Goal: Task Accomplishment & Management: Use online tool/utility

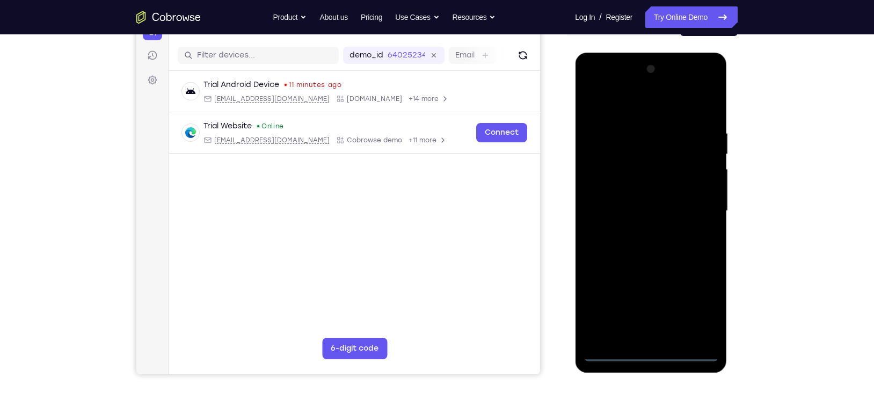
click at [653, 354] on div at bounding box center [650, 211] width 135 height 301
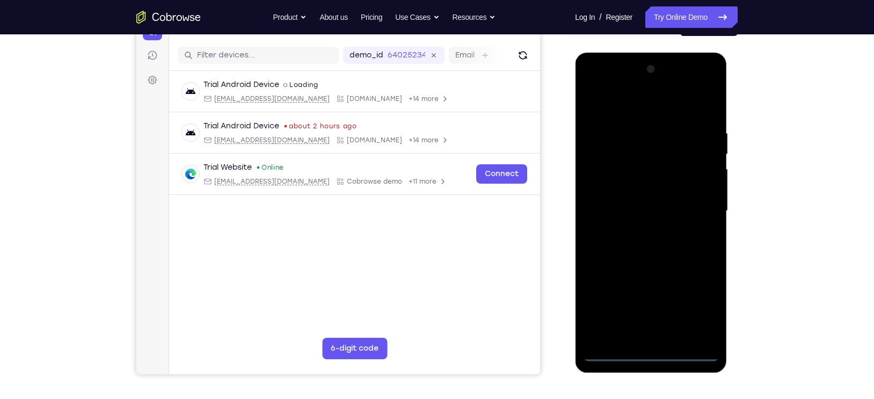
click at [699, 306] on div at bounding box center [650, 211] width 135 height 301
click at [614, 102] on div at bounding box center [650, 211] width 135 height 301
click at [632, 152] on div at bounding box center [650, 211] width 135 height 301
click at [617, 193] on div at bounding box center [650, 211] width 135 height 301
click at [637, 267] on div at bounding box center [650, 211] width 135 height 301
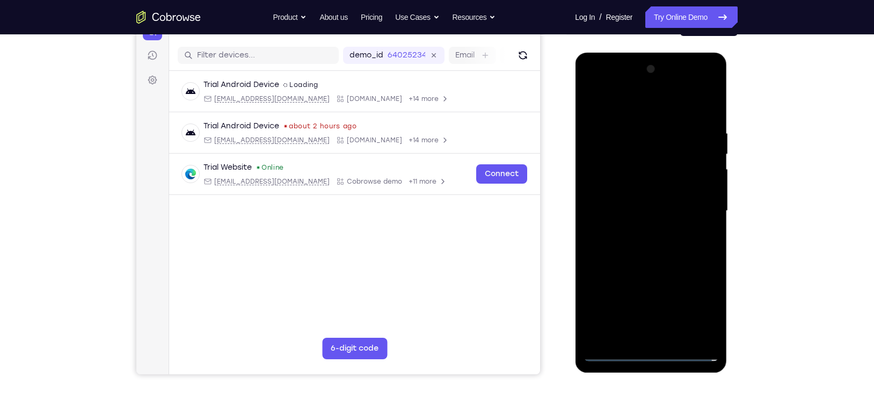
click at [708, 294] on div at bounding box center [650, 211] width 135 height 301
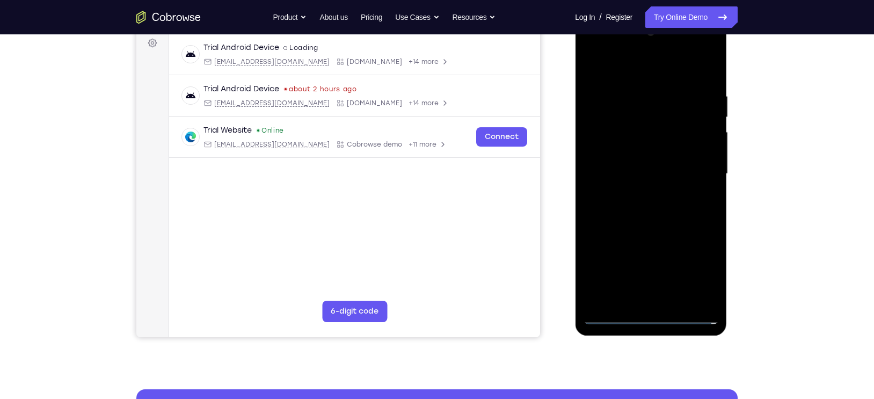
scroll to position [163, 0]
drag, startPoint x: 666, startPoint y: 260, endPoint x: 645, endPoint y: 250, distance: 23.3
click at [645, 250] on div at bounding box center [650, 173] width 135 height 301
click at [667, 260] on div at bounding box center [650, 173] width 135 height 301
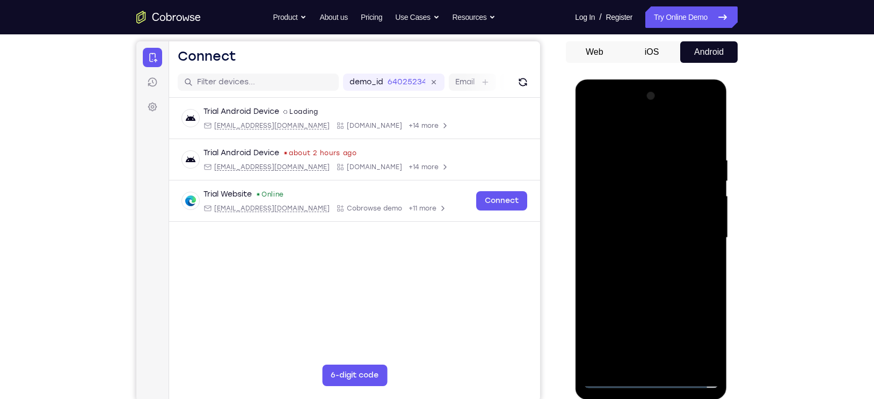
scroll to position [98, 0]
click at [650, 236] on div at bounding box center [650, 238] width 135 height 301
click at [701, 262] on div at bounding box center [650, 238] width 135 height 301
click at [674, 239] on div at bounding box center [650, 238] width 135 height 301
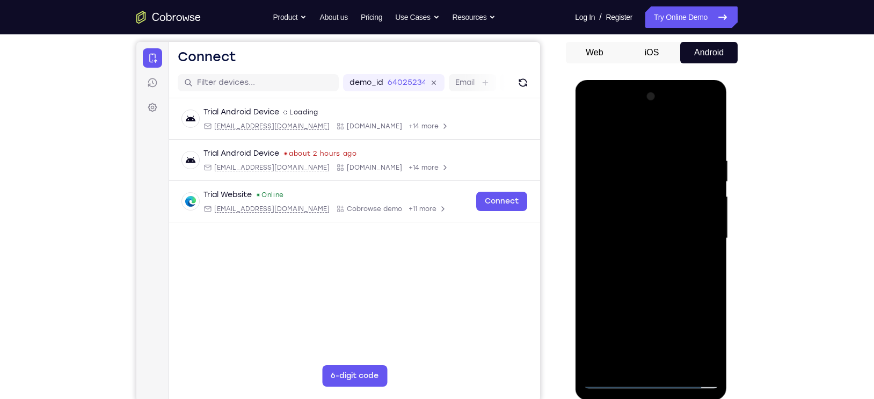
click at [692, 246] on div at bounding box center [650, 238] width 135 height 301
click at [687, 239] on div at bounding box center [650, 238] width 135 height 301
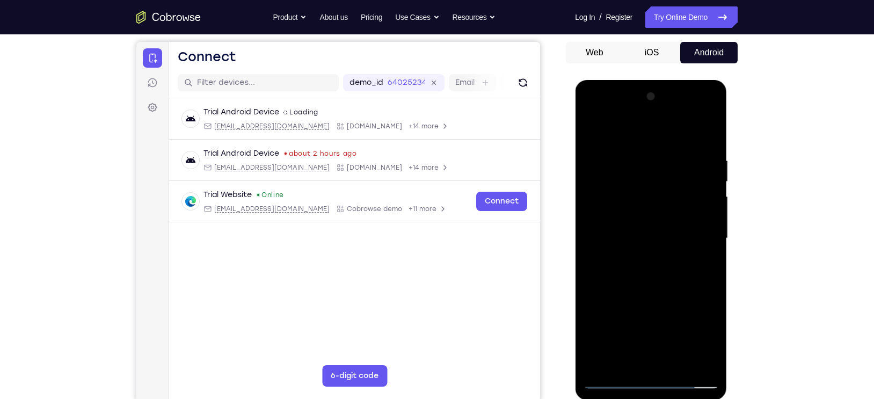
click at [687, 239] on div at bounding box center [650, 238] width 135 height 301
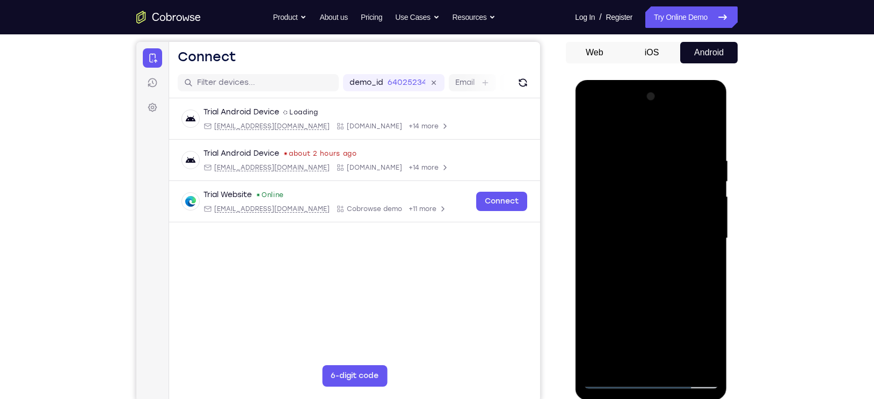
click at [687, 239] on div at bounding box center [650, 238] width 135 height 301
click at [688, 239] on div at bounding box center [650, 238] width 135 height 301
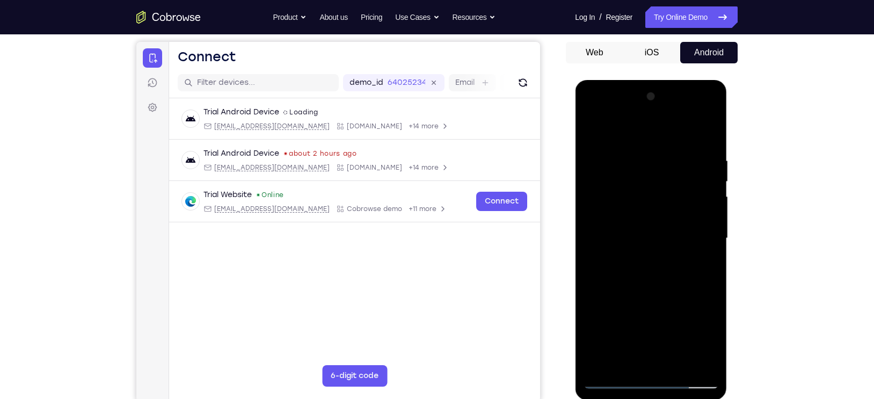
click at [688, 239] on div at bounding box center [650, 238] width 135 height 301
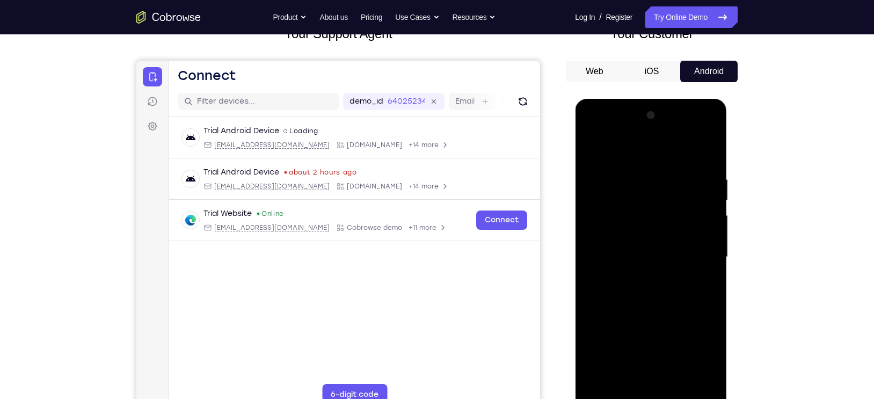
scroll to position [78, 0]
click at [680, 250] on div at bounding box center [650, 257] width 135 height 301
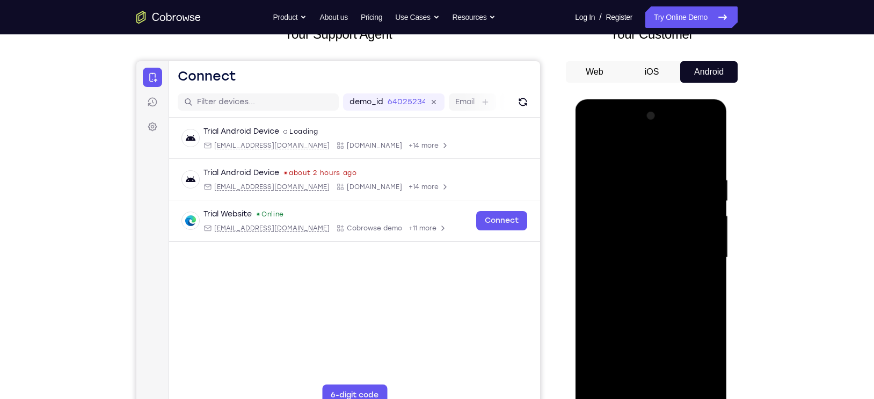
click at [680, 250] on div at bounding box center [650, 257] width 135 height 301
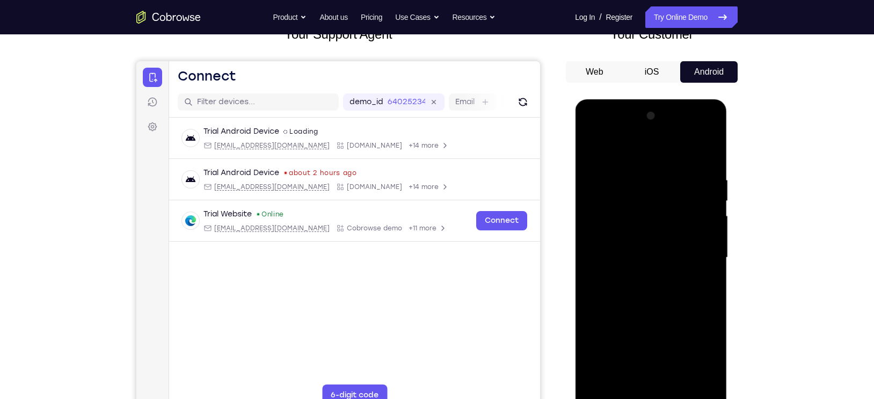
click at [680, 250] on div at bounding box center [650, 257] width 135 height 301
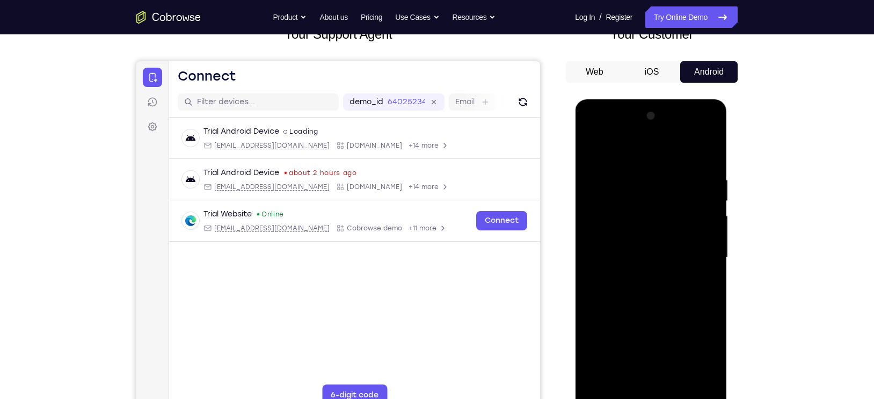
click at [680, 250] on div at bounding box center [650, 257] width 135 height 301
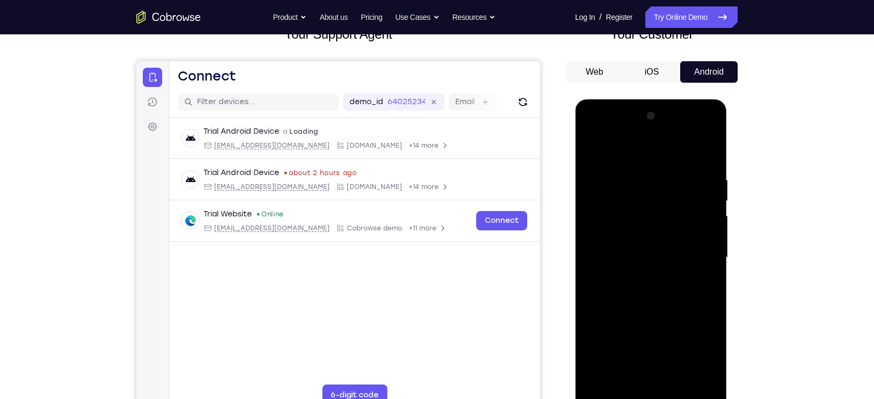
click at [680, 250] on div at bounding box center [650, 257] width 135 height 301
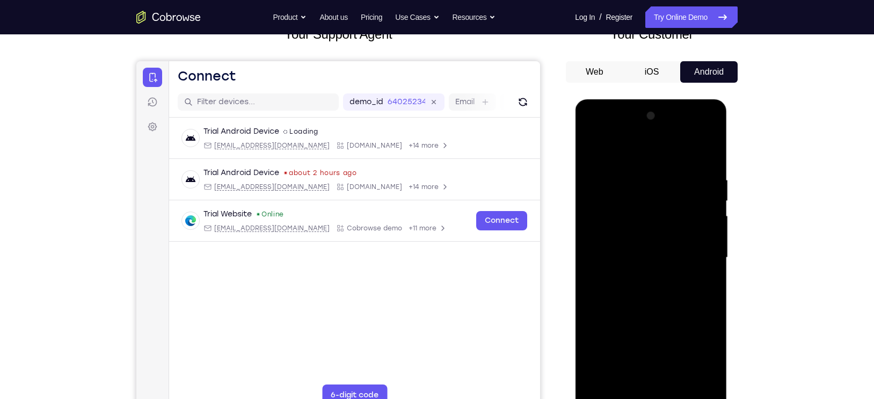
click at [680, 250] on div at bounding box center [650, 257] width 135 height 301
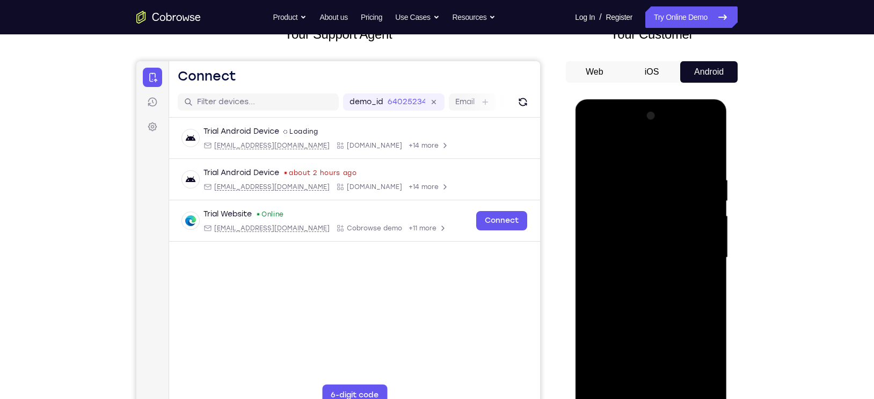
click at [680, 250] on div at bounding box center [650, 257] width 135 height 301
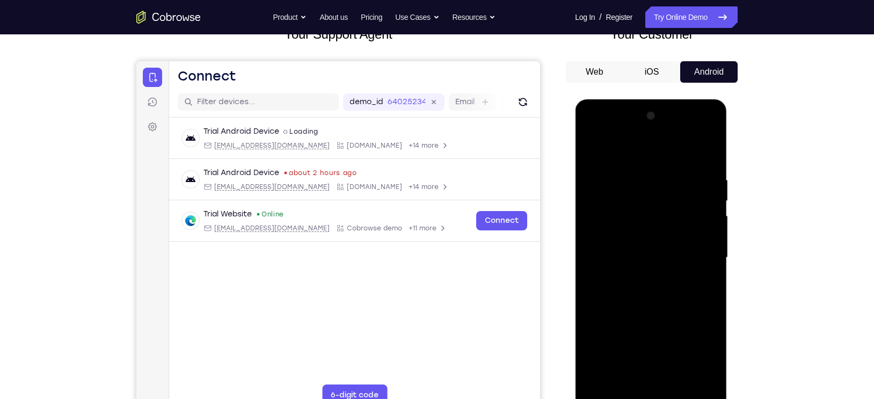
click at [680, 250] on div at bounding box center [650, 257] width 135 height 301
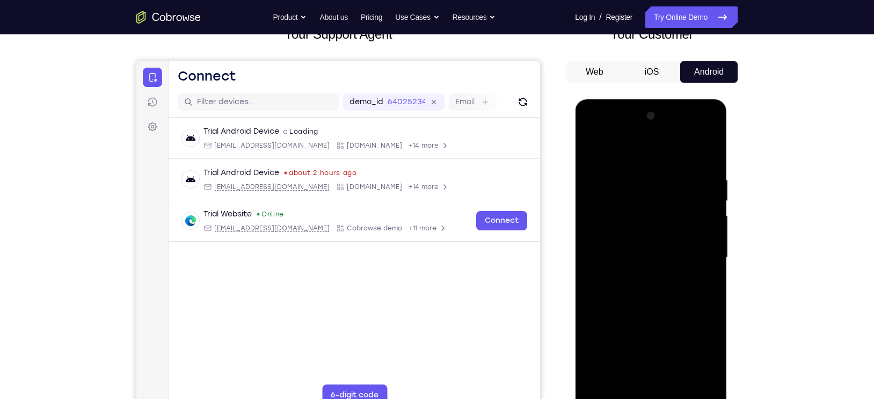
click at [680, 250] on div at bounding box center [650, 257] width 135 height 301
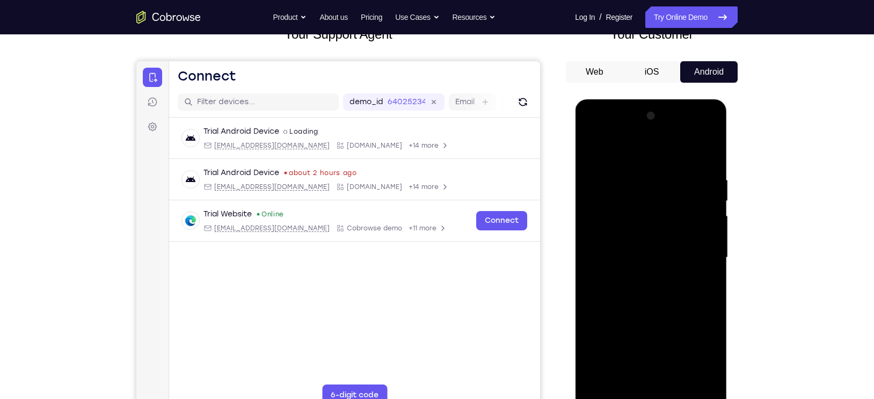
click at [680, 250] on div at bounding box center [650, 257] width 135 height 301
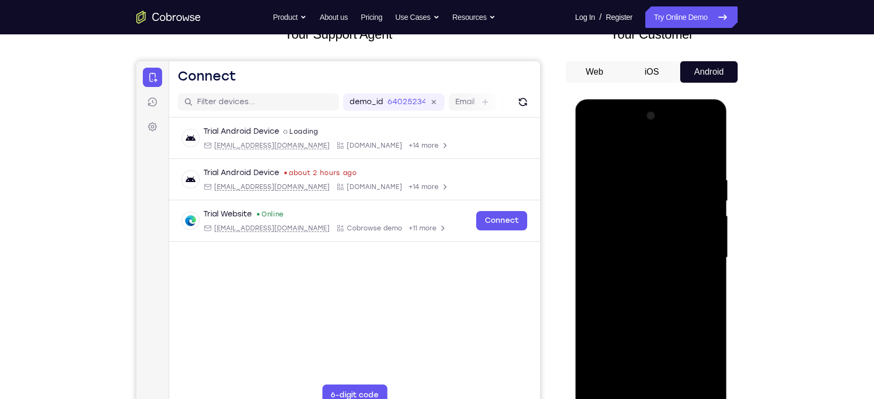
click at [680, 250] on div at bounding box center [650, 257] width 135 height 301
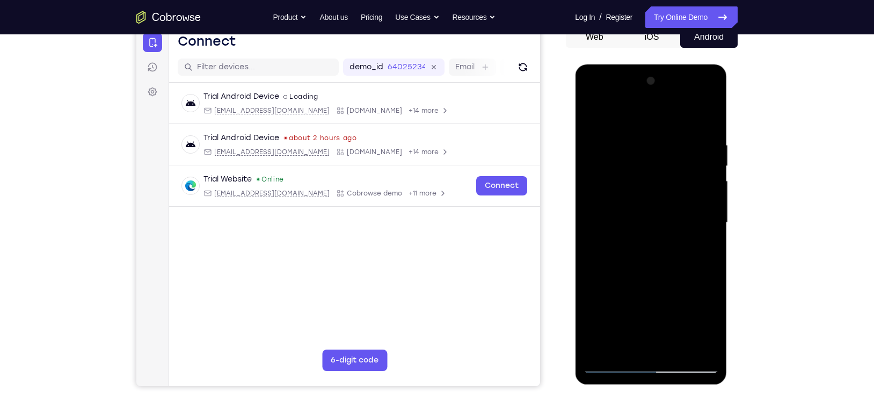
drag, startPoint x: 651, startPoint y: 316, endPoint x: 645, endPoint y: 264, distance: 52.9
click at [645, 264] on div at bounding box center [650, 222] width 135 height 301
drag, startPoint x: 658, startPoint y: 333, endPoint x: 649, endPoint y: 270, distance: 64.5
click at [649, 270] on div at bounding box center [650, 222] width 135 height 301
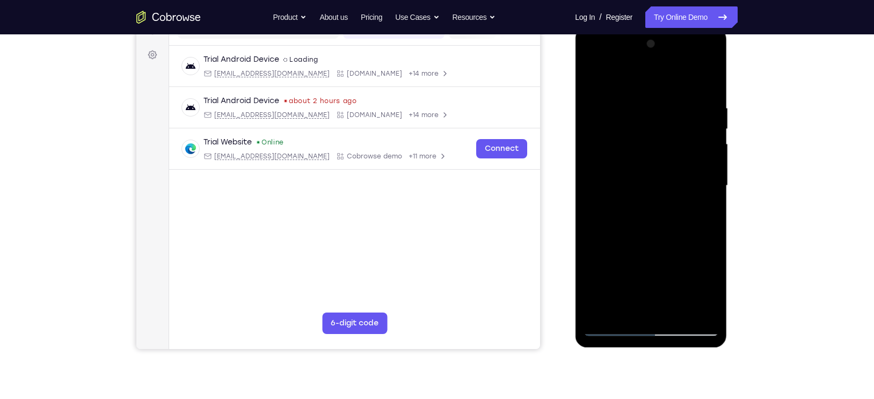
scroll to position [151, 0]
drag, startPoint x: 652, startPoint y: 296, endPoint x: 649, endPoint y: 233, distance: 62.9
click at [649, 233] on div at bounding box center [650, 185] width 135 height 301
drag, startPoint x: 664, startPoint y: 283, endPoint x: 658, endPoint y: 217, distance: 65.8
click at [658, 217] on div at bounding box center [650, 185] width 135 height 301
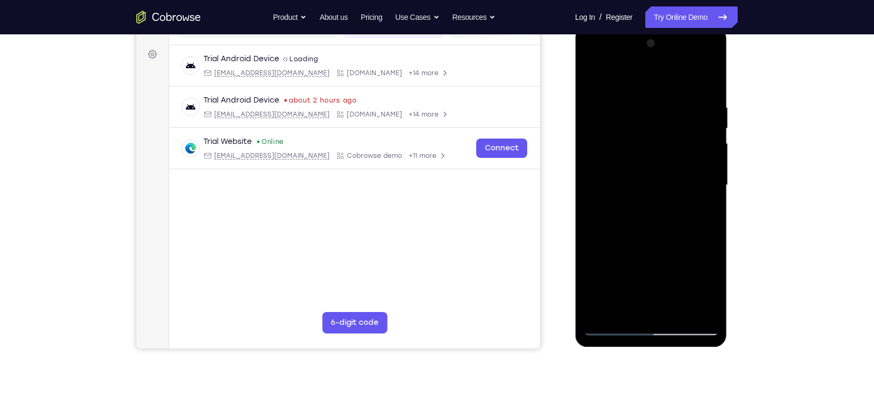
scroll to position [111, 0]
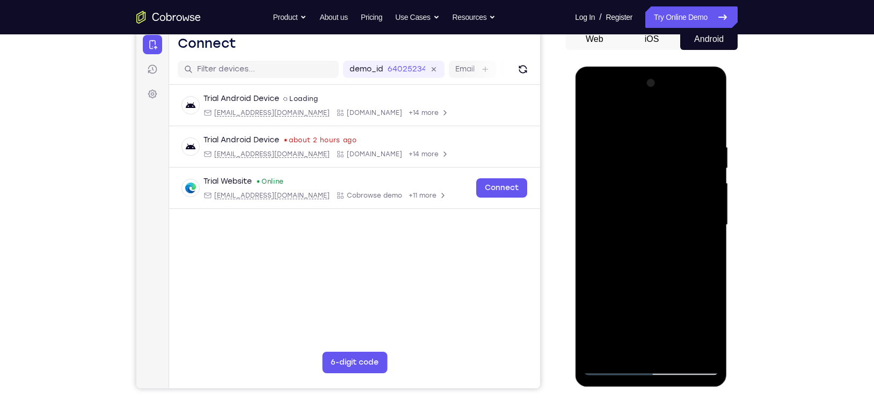
drag, startPoint x: 642, startPoint y: 301, endPoint x: 600, endPoint y: 266, distance: 54.9
click at [600, 266] on div at bounding box center [650, 225] width 135 height 301
drag, startPoint x: 658, startPoint y: 295, endPoint x: 652, endPoint y: 269, distance: 26.4
click at [652, 269] on div at bounding box center [650, 225] width 135 height 301
drag, startPoint x: 655, startPoint y: 303, endPoint x: 649, endPoint y: 229, distance: 74.3
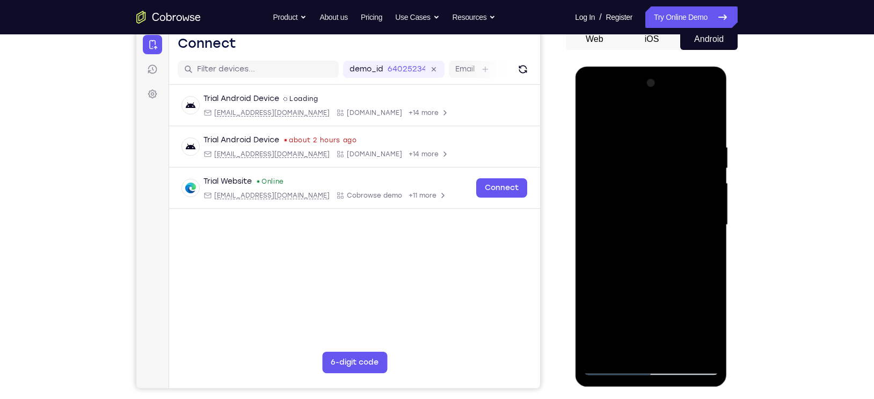
click at [649, 229] on div at bounding box center [650, 225] width 135 height 301
drag, startPoint x: 649, startPoint y: 283, endPoint x: 627, endPoint y: 271, distance: 26.0
click at [627, 271] on div at bounding box center [650, 225] width 135 height 301
drag, startPoint x: 661, startPoint y: 205, endPoint x: 645, endPoint y: 239, distance: 37.9
click at [645, 239] on div at bounding box center [650, 225] width 135 height 301
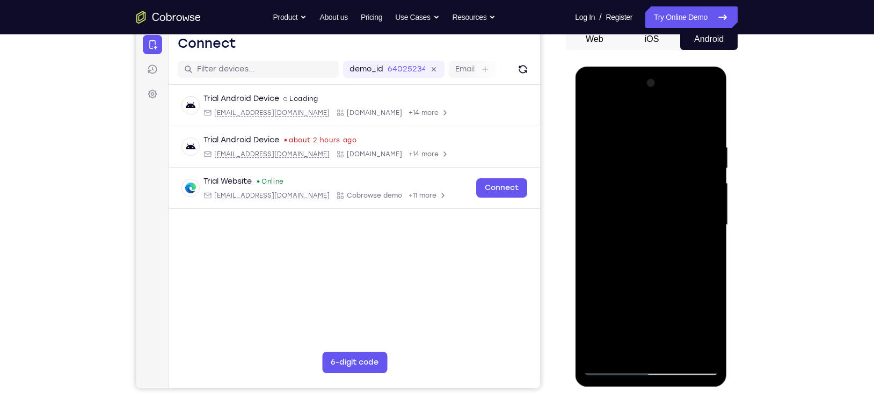
click at [645, 239] on div at bounding box center [650, 225] width 135 height 301
click at [646, 219] on div at bounding box center [650, 225] width 135 height 301
click at [710, 234] on div at bounding box center [650, 225] width 135 height 301
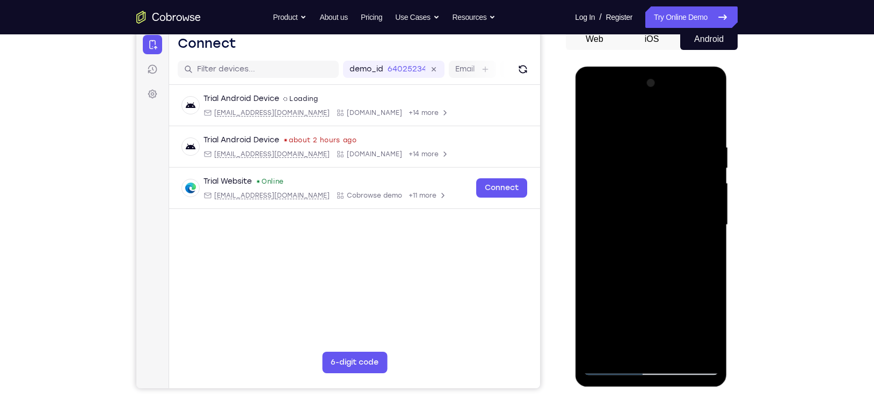
click at [616, 222] on div at bounding box center [650, 225] width 135 height 301
click at [661, 229] on div at bounding box center [650, 225] width 135 height 301
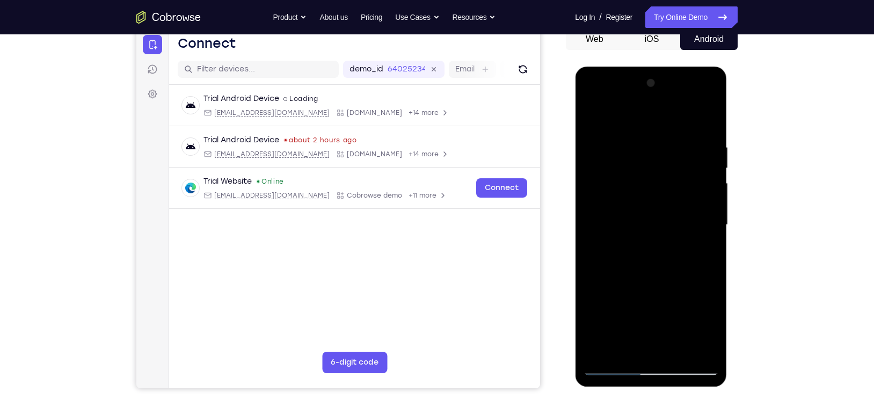
click at [661, 229] on div at bounding box center [650, 225] width 135 height 301
click at [616, 220] on div at bounding box center [650, 225] width 135 height 301
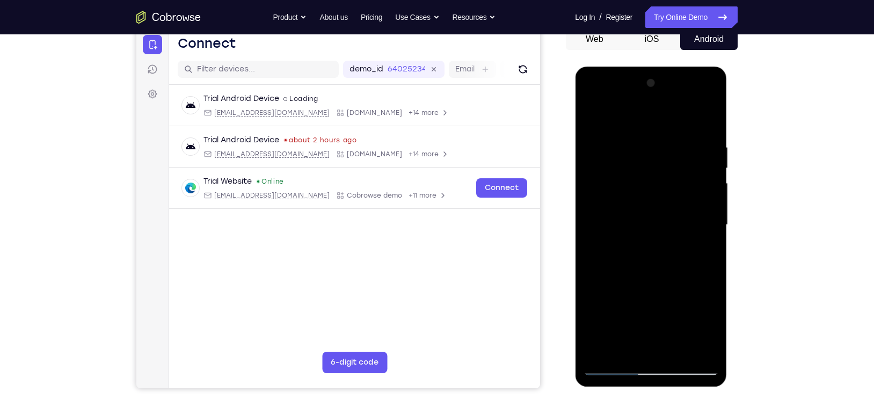
click at [616, 220] on div at bounding box center [650, 225] width 135 height 301
click at [660, 222] on div at bounding box center [650, 225] width 135 height 301
click at [694, 222] on div at bounding box center [650, 225] width 135 height 301
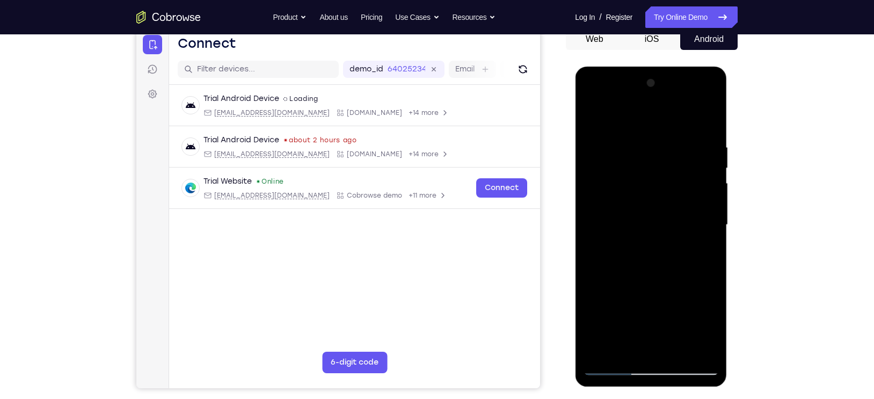
click at [694, 222] on div at bounding box center [650, 225] width 135 height 301
drag, startPoint x: 686, startPoint y: 323, endPoint x: 670, endPoint y: 242, distance: 82.7
click at [670, 242] on div at bounding box center [650, 225] width 135 height 301
drag, startPoint x: 682, startPoint y: 320, endPoint x: 671, endPoint y: 246, distance: 74.4
click at [671, 246] on div at bounding box center [650, 225] width 135 height 301
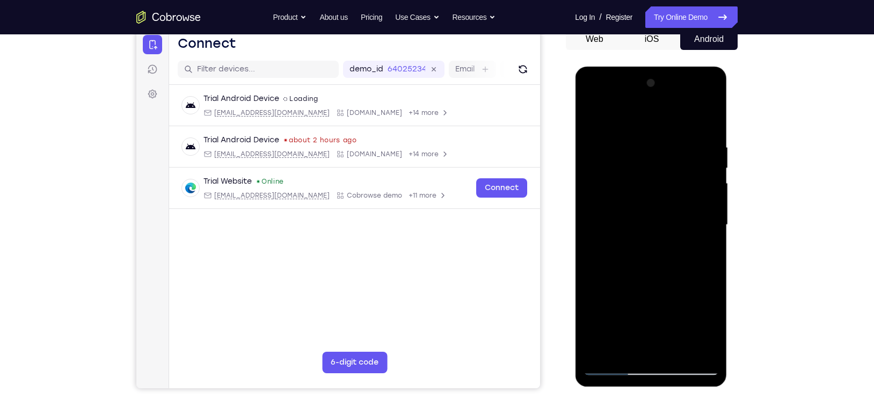
drag, startPoint x: 679, startPoint y: 321, endPoint x: 670, endPoint y: 243, distance: 78.3
click at [670, 243] on div at bounding box center [650, 225] width 135 height 301
drag, startPoint x: 670, startPoint y: 312, endPoint x: 640, endPoint y: 267, distance: 54.2
click at [640, 267] on div at bounding box center [650, 225] width 135 height 301
drag, startPoint x: 652, startPoint y: 332, endPoint x: 626, endPoint y: 245, distance: 90.9
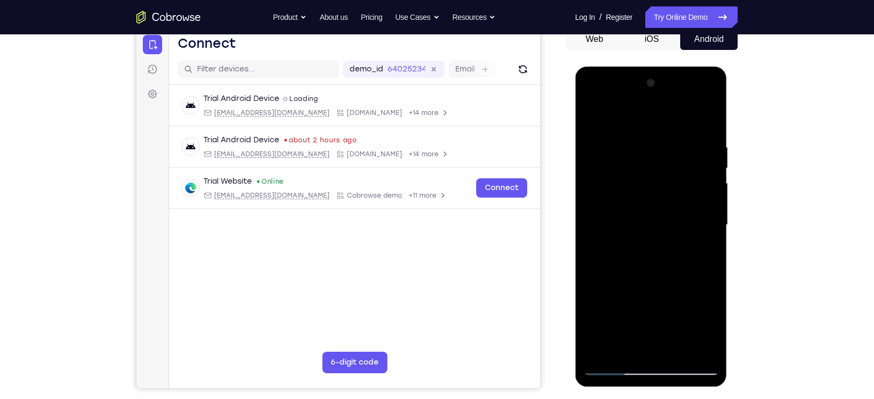
click at [626, 245] on div at bounding box center [650, 225] width 135 height 301
drag, startPoint x: 670, startPoint y: 310, endPoint x: 650, endPoint y: 200, distance: 111.7
click at [650, 200] on div at bounding box center [650, 225] width 135 height 301
drag, startPoint x: 659, startPoint y: 291, endPoint x: 649, endPoint y: 214, distance: 77.5
click at [649, 214] on div at bounding box center [650, 225] width 135 height 301
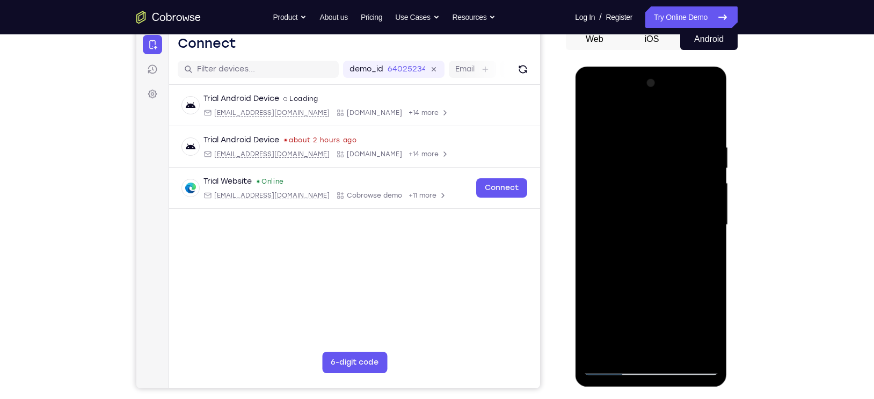
drag, startPoint x: 660, startPoint y: 303, endPoint x: 632, endPoint y: 253, distance: 57.5
click at [632, 253] on div at bounding box center [650, 225] width 135 height 301
drag, startPoint x: 670, startPoint y: 273, endPoint x: 666, endPoint y: 201, distance: 72.0
click at [666, 201] on div at bounding box center [650, 225] width 135 height 301
drag, startPoint x: 655, startPoint y: 307, endPoint x: 634, endPoint y: 206, distance: 103.2
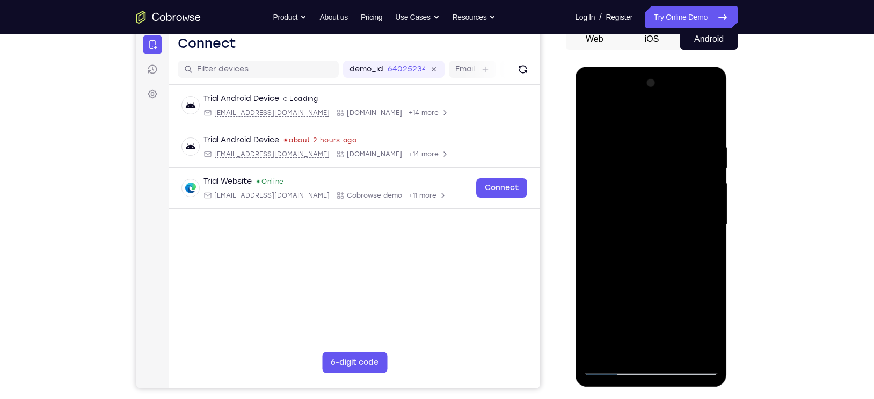
click at [634, 206] on div at bounding box center [650, 225] width 135 height 301
drag, startPoint x: 665, startPoint y: 311, endPoint x: 642, endPoint y: 243, distance: 72.2
click at [642, 243] on div at bounding box center [650, 225] width 135 height 301
drag, startPoint x: 653, startPoint y: 329, endPoint x: 646, endPoint y: 239, distance: 89.4
click at [646, 239] on div at bounding box center [650, 225] width 135 height 301
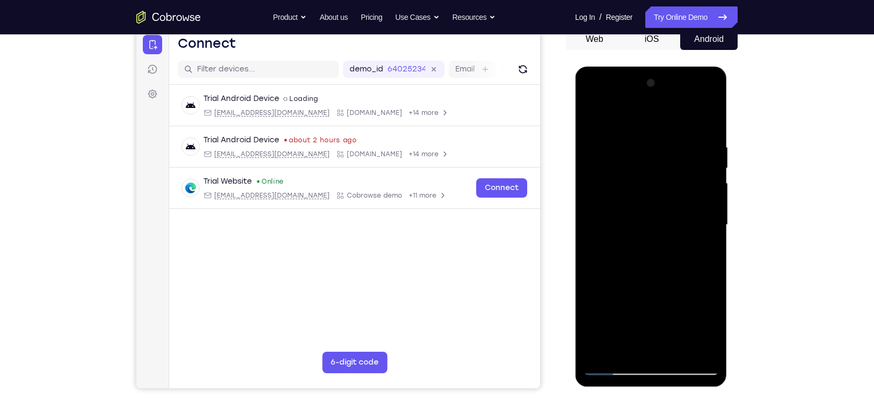
drag, startPoint x: 654, startPoint y: 305, endPoint x: 635, endPoint y: 208, distance: 99.0
click at [635, 208] on div at bounding box center [650, 225] width 135 height 301
drag, startPoint x: 682, startPoint y: 300, endPoint x: 659, endPoint y: 247, distance: 57.7
click at [659, 247] on div at bounding box center [650, 225] width 135 height 301
drag, startPoint x: 666, startPoint y: 324, endPoint x: 658, endPoint y: 278, distance: 47.3
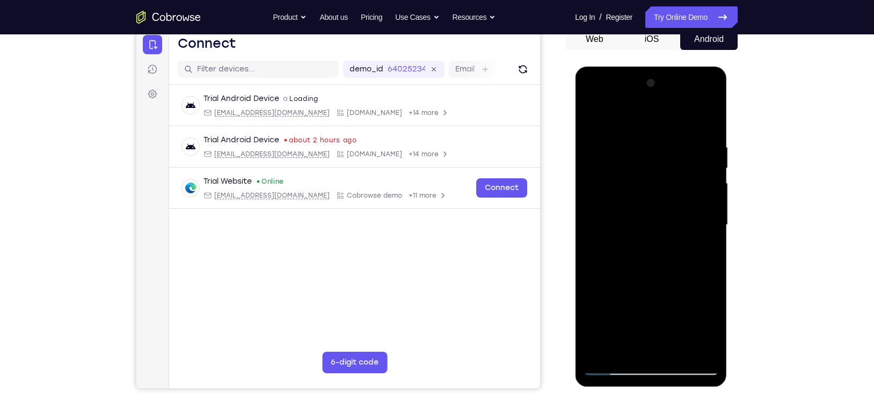
click at [658, 278] on div at bounding box center [650, 225] width 135 height 301
click at [663, 293] on div at bounding box center [650, 225] width 135 height 301
click at [648, 216] on div at bounding box center [650, 225] width 135 height 301
click at [702, 245] on div at bounding box center [650, 225] width 135 height 301
click at [688, 222] on div at bounding box center [650, 225] width 135 height 301
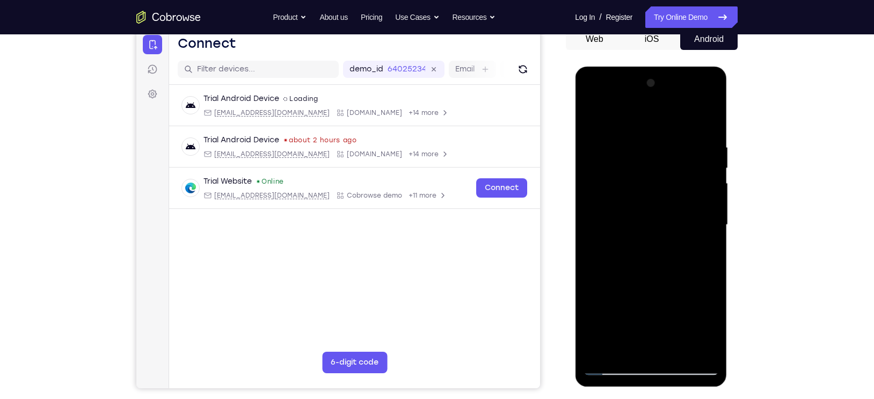
click at [688, 222] on div at bounding box center [650, 225] width 135 height 301
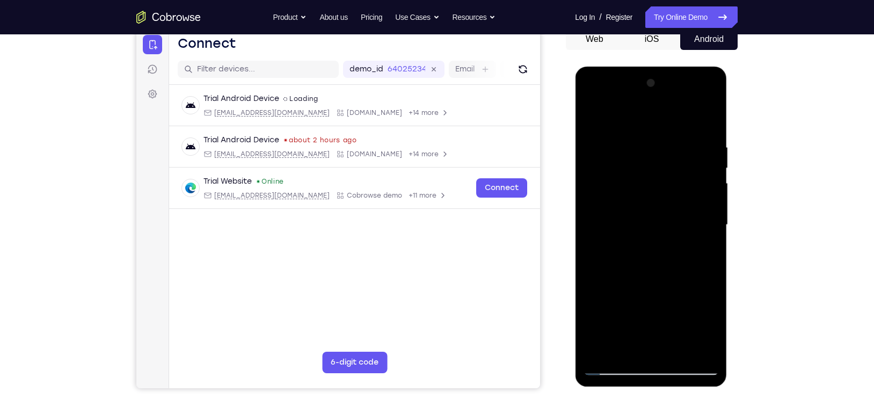
click at [688, 222] on div at bounding box center [650, 225] width 135 height 301
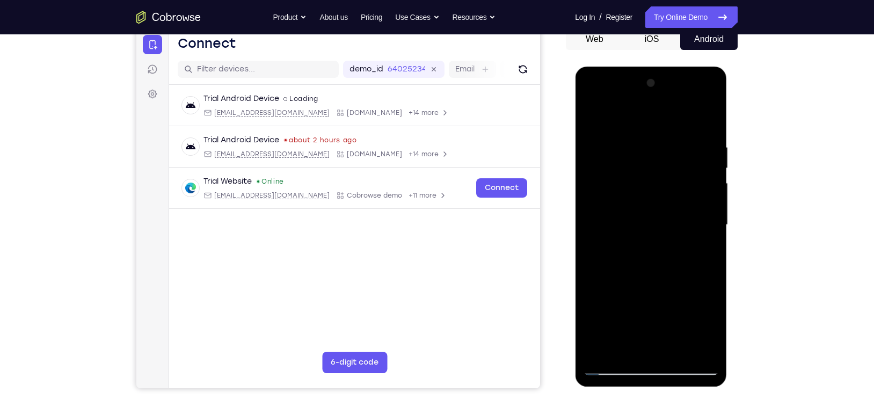
click at [688, 222] on div at bounding box center [650, 225] width 135 height 301
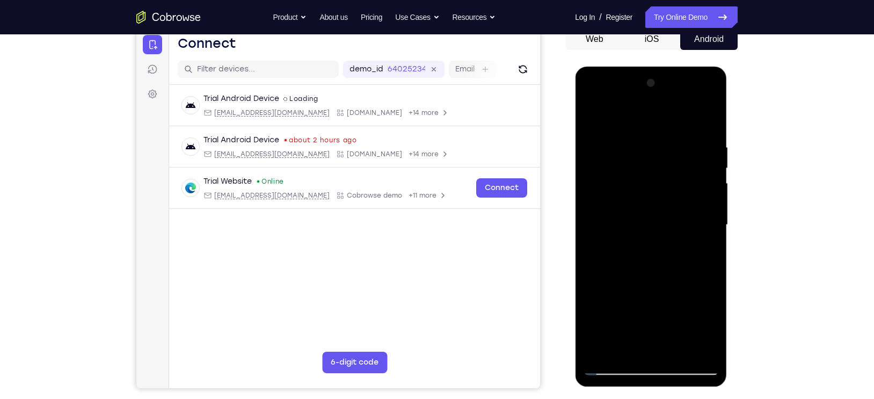
click at [688, 222] on div at bounding box center [650, 225] width 135 height 301
click at [679, 225] on div at bounding box center [650, 225] width 135 height 301
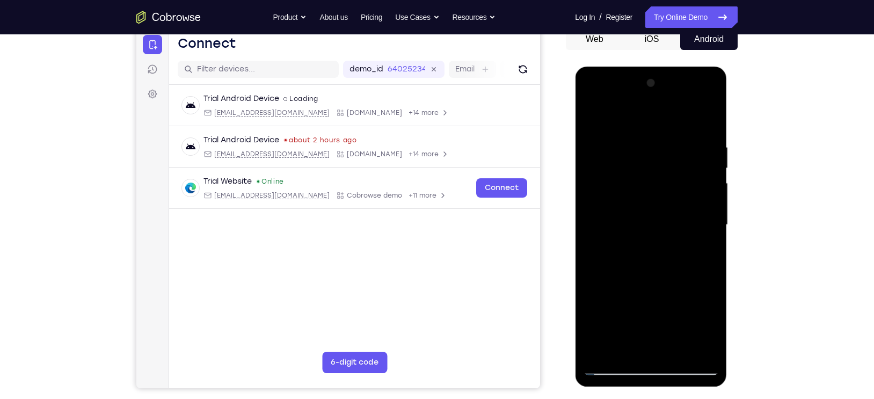
click at [679, 225] on div at bounding box center [650, 225] width 135 height 301
click at [660, 228] on div at bounding box center [650, 225] width 135 height 301
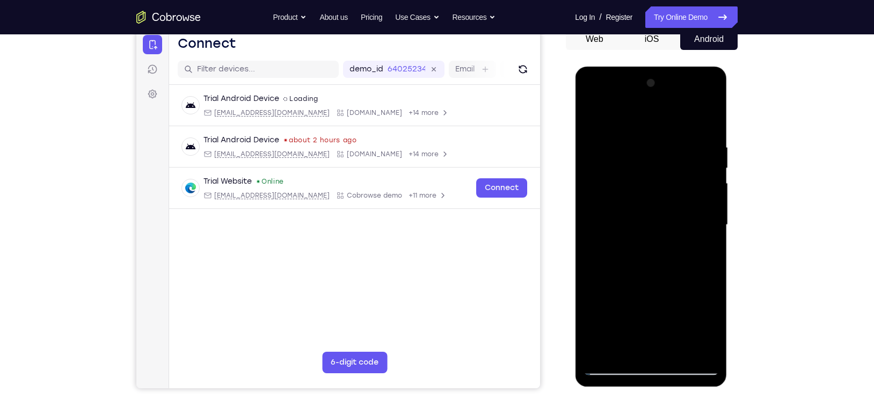
click at [660, 228] on div at bounding box center [650, 225] width 135 height 301
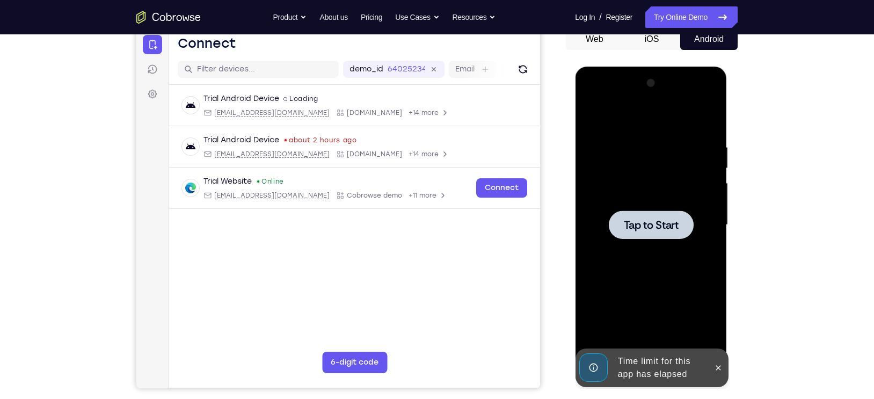
click at [672, 229] on span "Tap to Start" at bounding box center [650, 225] width 55 height 11
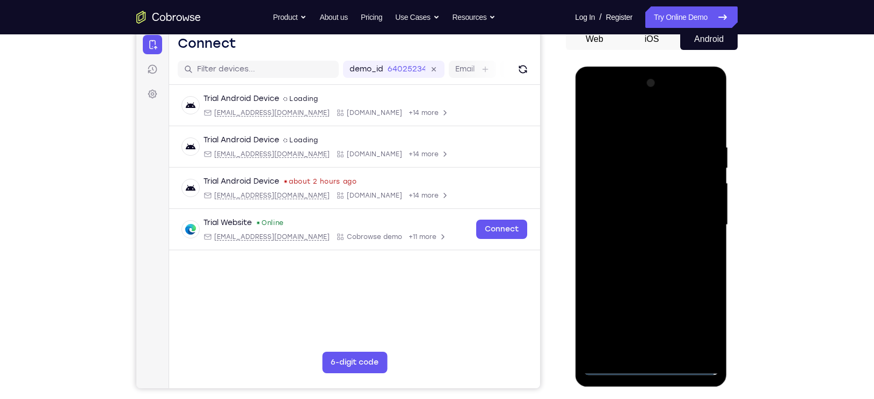
click at [652, 363] on div at bounding box center [650, 225] width 135 height 301
click at [648, 369] on div at bounding box center [650, 225] width 135 height 301
click at [696, 318] on div at bounding box center [650, 225] width 135 height 301
click at [620, 131] on div at bounding box center [650, 225] width 135 height 301
click at [613, 124] on div at bounding box center [650, 225] width 135 height 301
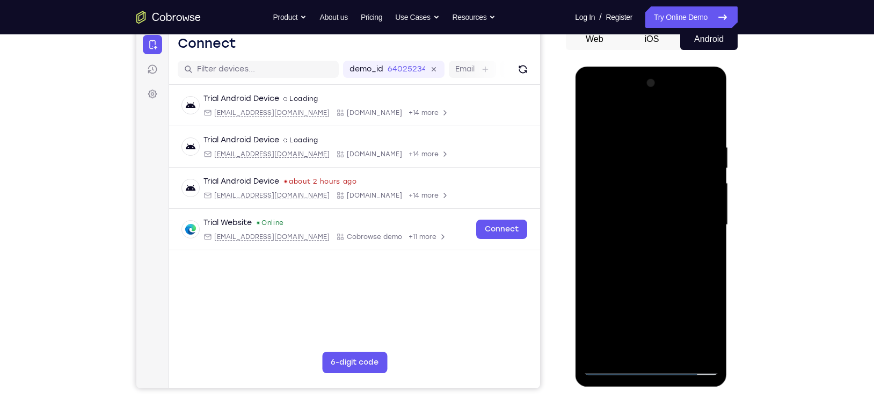
click at [656, 170] on div at bounding box center [650, 225] width 135 height 301
click at [636, 208] on div at bounding box center [650, 225] width 135 height 301
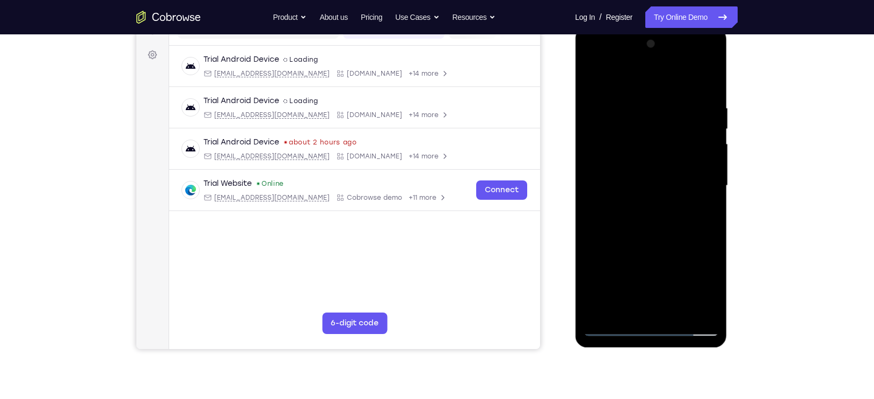
scroll to position [151, 0]
click at [664, 249] on div at bounding box center [650, 185] width 135 height 301
click at [704, 266] on div at bounding box center [650, 185] width 135 height 301
drag, startPoint x: 661, startPoint y: 275, endPoint x: 637, endPoint y: 220, distance: 59.9
click at [637, 220] on div at bounding box center [650, 185] width 135 height 301
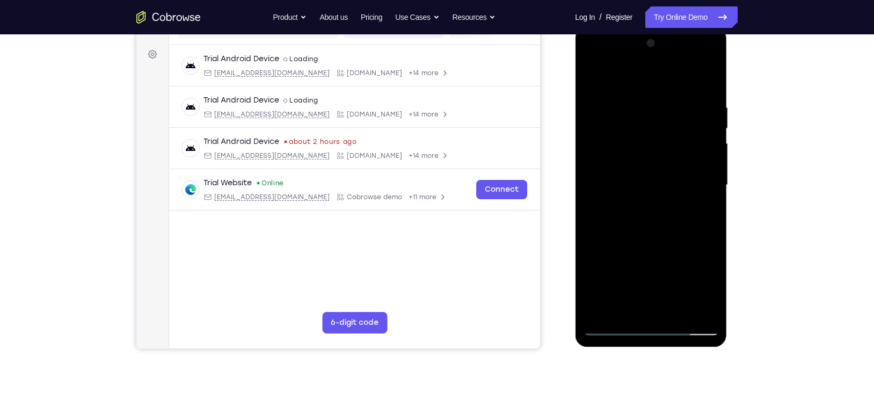
drag, startPoint x: 661, startPoint y: 290, endPoint x: 624, endPoint y: 186, distance: 110.4
click at [624, 186] on div at bounding box center [650, 185] width 135 height 301
drag, startPoint x: 646, startPoint y: 275, endPoint x: 633, endPoint y: 185, distance: 91.2
click at [633, 185] on div at bounding box center [650, 185] width 135 height 301
drag, startPoint x: 649, startPoint y: 270, endPoint x: 630, endPoint y: 158, distance: 113.8
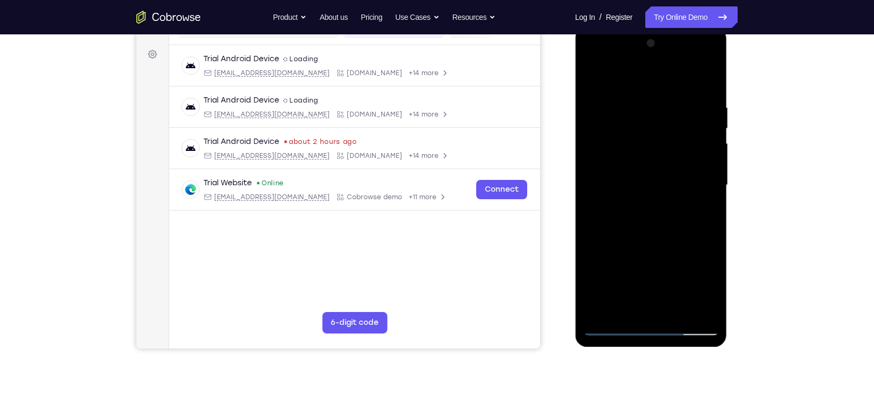
click at [630, 158] on div at bounding box center [650, 185] width 135 height 301
drag, startPoint x: 638, startPoint y: 231, endPoint x: 610, endPoint y: 197, distance: 44.3
click at [610, 197] on div at bounding box center [650, 185] width 135 height 301
drag, startPoint x: 664, startPoint y: 229, endPoint x: 659, endPoint y: 219, distance: 11.5
click at [659, 219] on div at bounding box center [650, 185] width 135 height 301
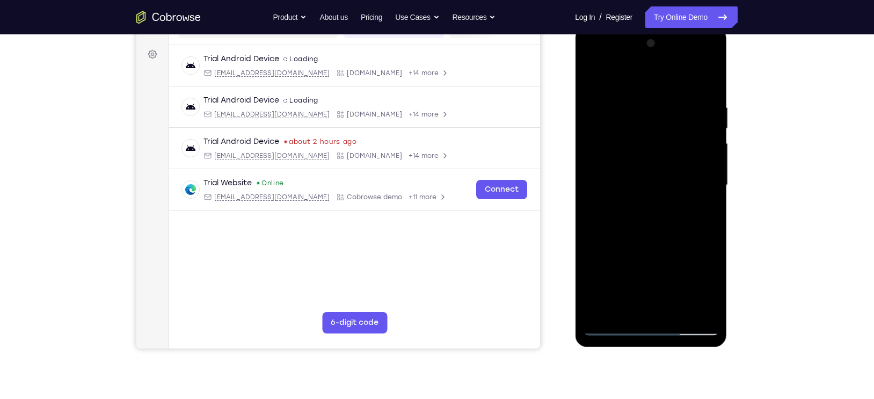
drag, startPoint x: 659, startPoint y: 219, endPoint x: 650, endPoint y: 212, distance: 11.2
click at [650, 212] on div at bounding box center [650, 185] width 135 height 301
drag, startPoint x: 657, startPoint y: 224, endPoint x: 650, endPoint y: 197, distance: 27.7
click at [650, 197] on div at bounding box center [650, 185] width 135 height 301
drag, startPoint x: 643, startPoint y: 251, endPoint x: 640, endPoint y: 219, distance: 32.3
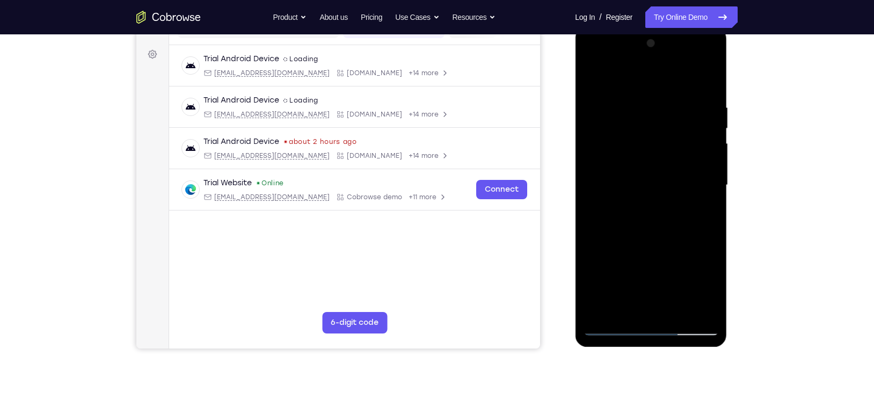
click at [640, 219] on div at bounding box center [650, 185] width 135 height 301
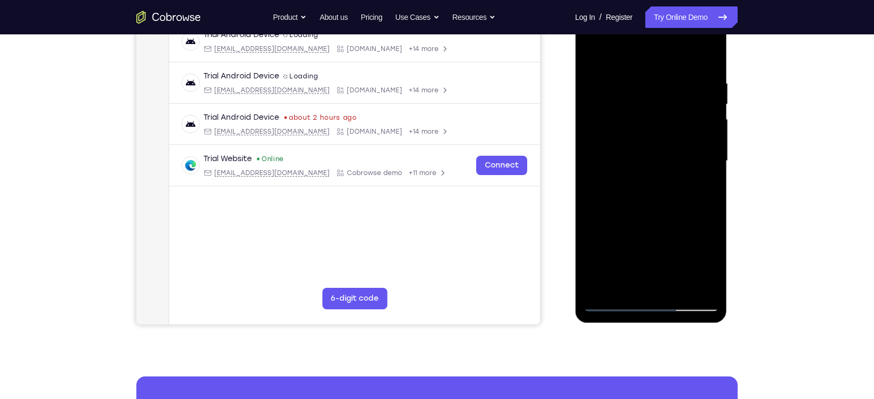
drag, startPoint x: 664, startPoint y: 241, endPoint x: 661, endPoint y: 221, distance: 19.5
click at [661, 221] on div at bounding box center [650, 161] width 135 height 301
drag, startPoint x: 661, startPoint y: 221, endPoint x: 646, endPoint y: 232, distance: 18.8
click at [646, 232] on div at bounding box center [650, 161] width 135 height 301
drag, startPoint x: 646, startPoint y: 221, endPoint x: 647, endPoint y: 169, distance: 52.1
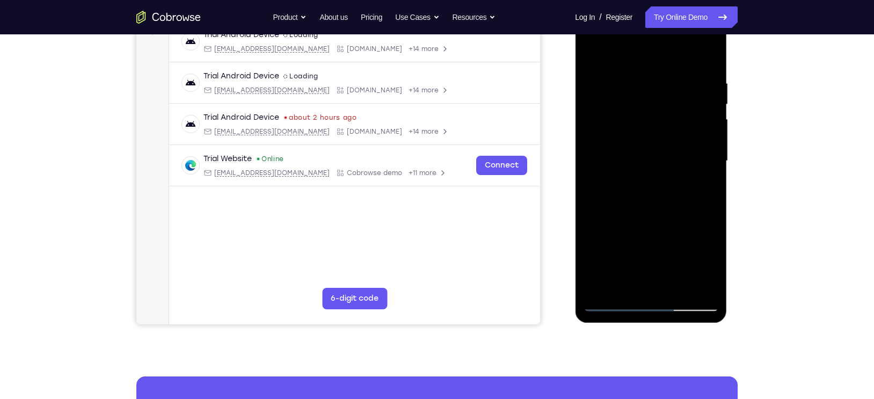
click at [647, 169] on div at bounding box center [650, 161] width 135 height 301
drag, startPoint x: 645, startPoint y: 255, endPoint x: 641, endPoint y: 197, distance: 58.7
click at [641, 197] on div at bounding box center [650, 161] width 135 height 301
drag, startPoint x: 659, startPoint y: 235, endPoint x: 643, endPoint y: 181, distance: 55.5
click at [643, 181] on div at bounding box center [650, 161] width 135 height 301
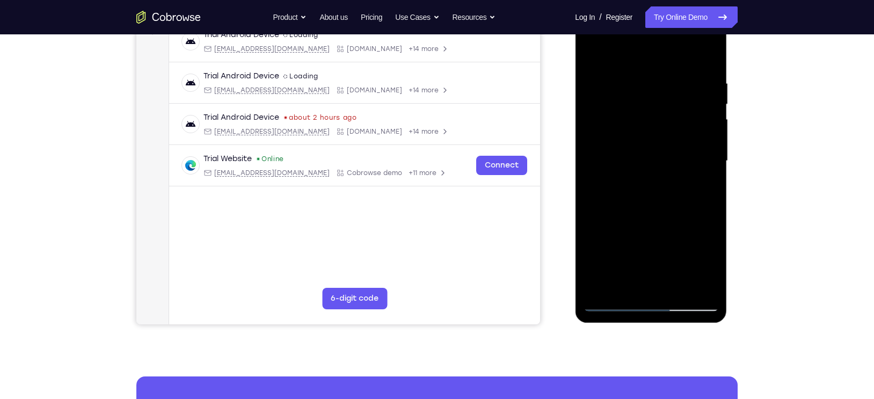
drag, startPoint x: 665, startPoint y: 264, endPoint x: 659, endPoint y: 216, distance: 48.1
click at [659, 216] on div at bounding box center [650, 161] width 135 height 301
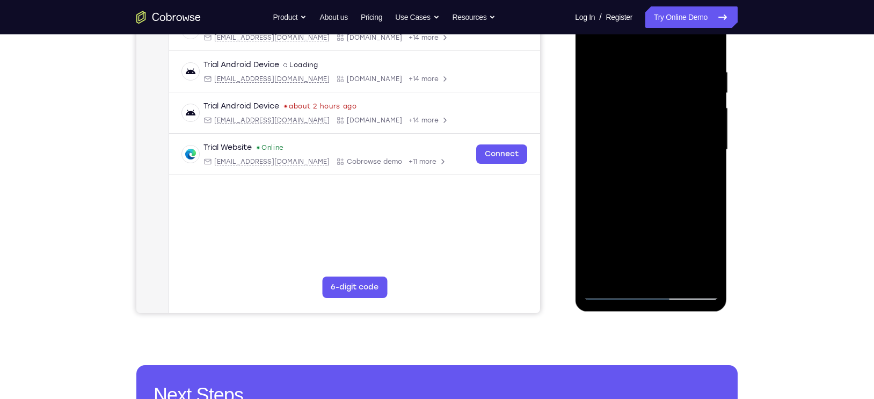
scroll to position [209, 0]
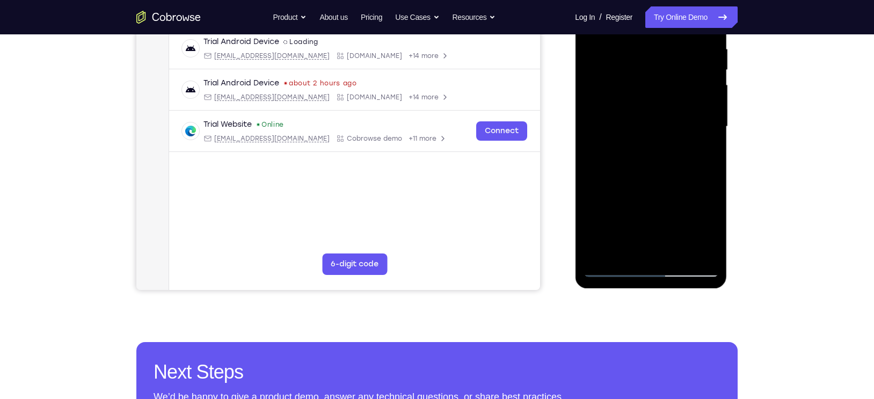
click at [672, 209] on div at bounding box center [650, 126] width 135 height 301
click at [650, 126] on div at bounding box center [650, 126] width 135 height 301
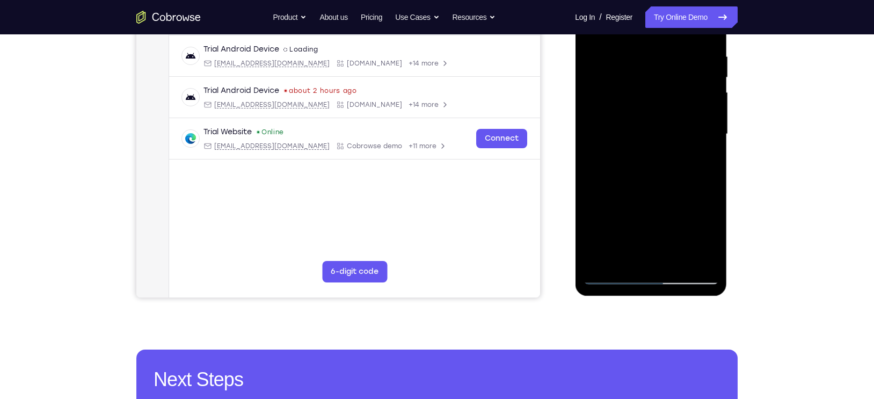
scroll to position [194, 0]
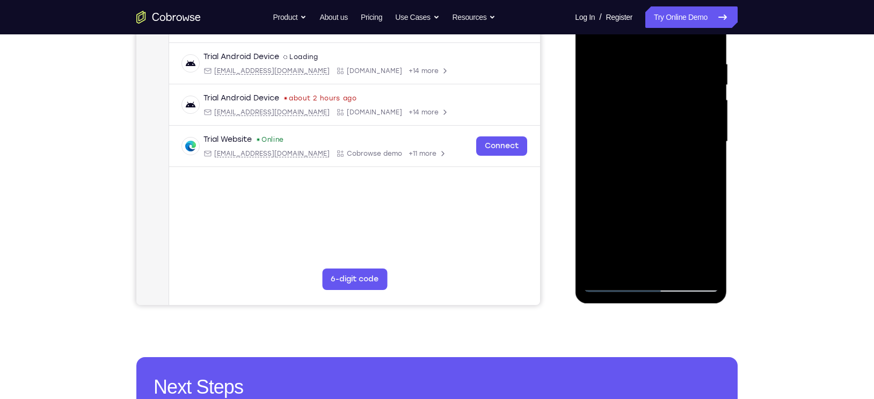
click at [698, 166] on div at bounding box center [650, 141] width 135 height 301
click at [685, 142] on div at bounding box center [650, 141] width 135 height 301
click at [615, 143] on div at bounding box center [650, 141] width 135 height 301
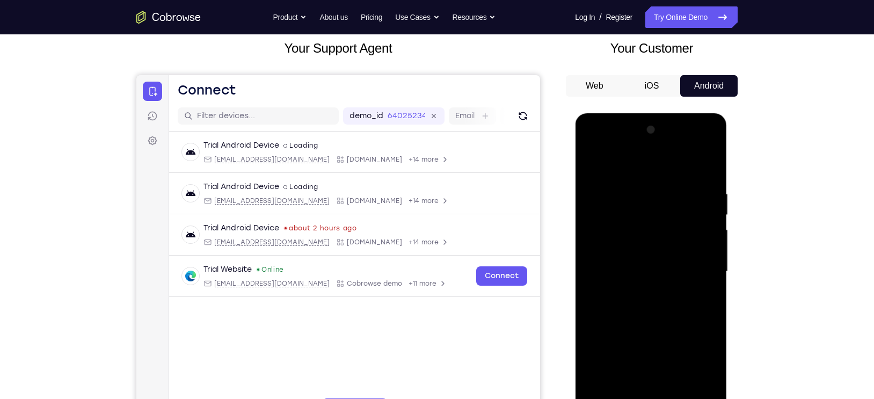
scroll to position [46, 0]
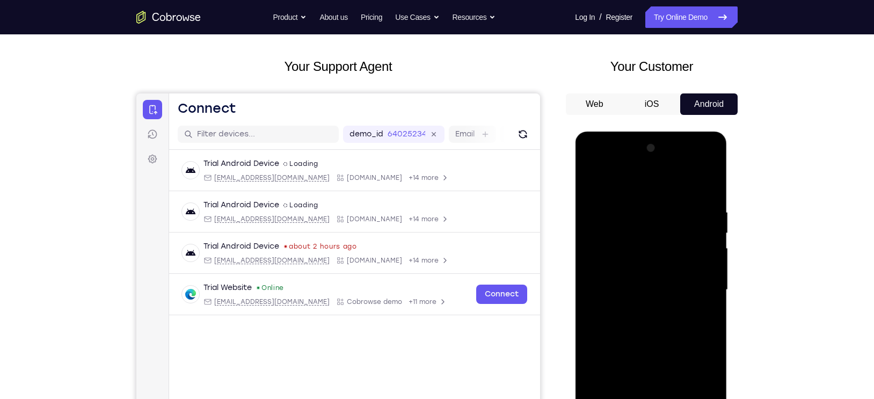
drag, startPoint x: 671, startPoint y: 220, endPoint x: 668, endPoint y: 267, distance: 47.3
click at [668, 267] on div at bounding box center [650, 290] width 135 height 301
drag, startPoint x: 673, startPoint y: 223, endPoint x: 656, endPoint y: 308, distance: 86.6
click at [656, 308] on div at bounding box center [650, 290] width 135 height 301
drag, startPoint x: 671, startPoint y: 226, endPoint x: 660, endPoint y: 283, distance: 58.4
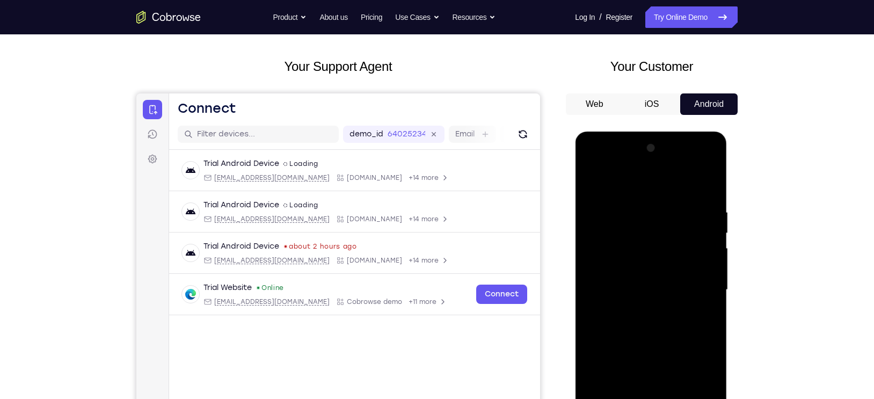
click at [660, 283] on div at bounding box center [650, 290] width 135 height 301
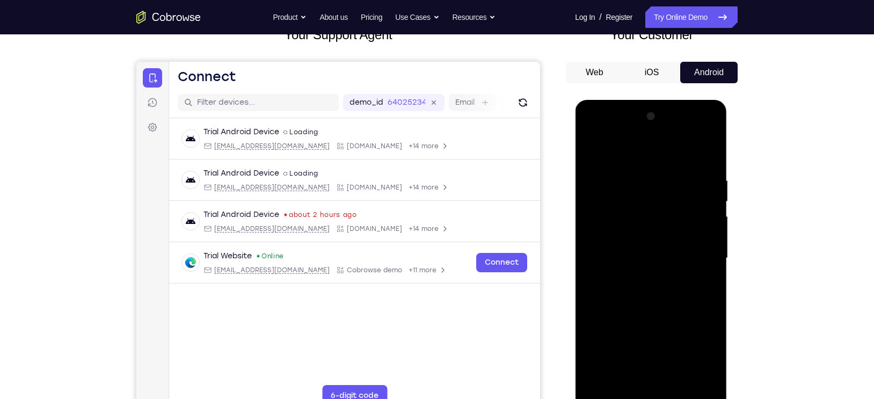
scroll to position [108, 0]
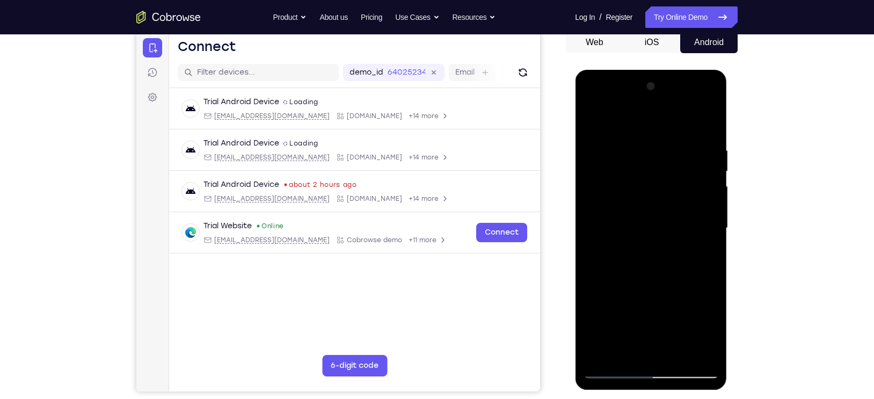
click at [644, 181] on div at bounding box center [650, 228] width 135 height 301
click at [681, 184] on div at bounding box center [650, 228] width 135 height 301
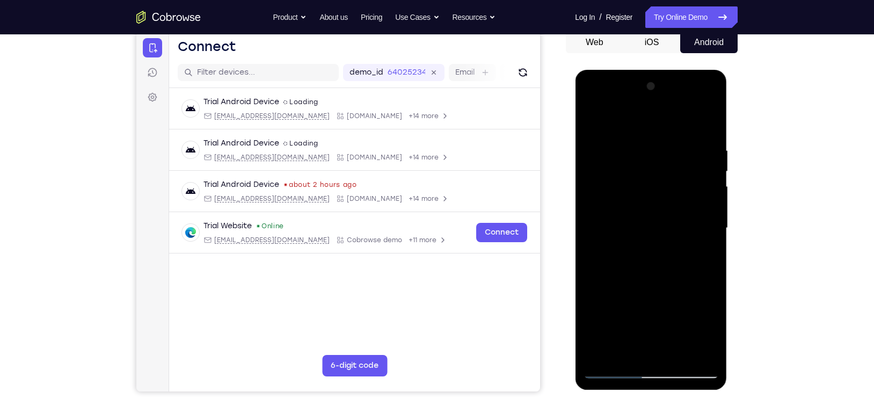
click at [681, 184] on div at bounding box center [650, 228] width 135 height 301
click at [687, 182] on div at bounding box center [650, 228] width 135 height 301
click at [700, 185] on div at bounding box center [650, 228] width 135 height 301
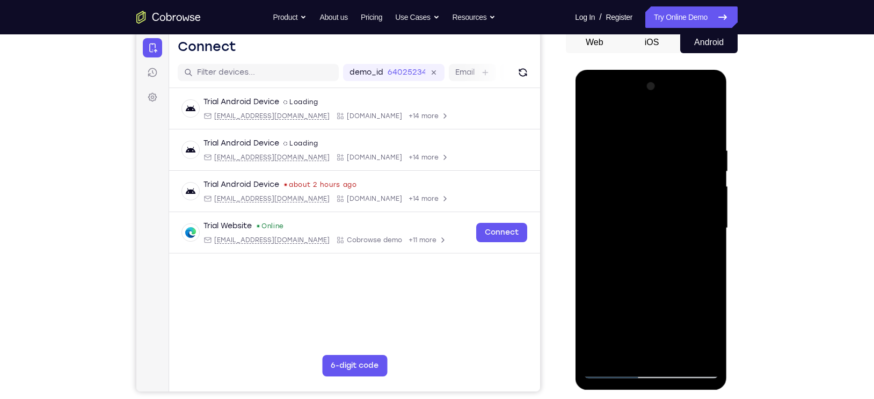
click at [700, 185] on div at bounding box center [650, 228] width 135 height 301
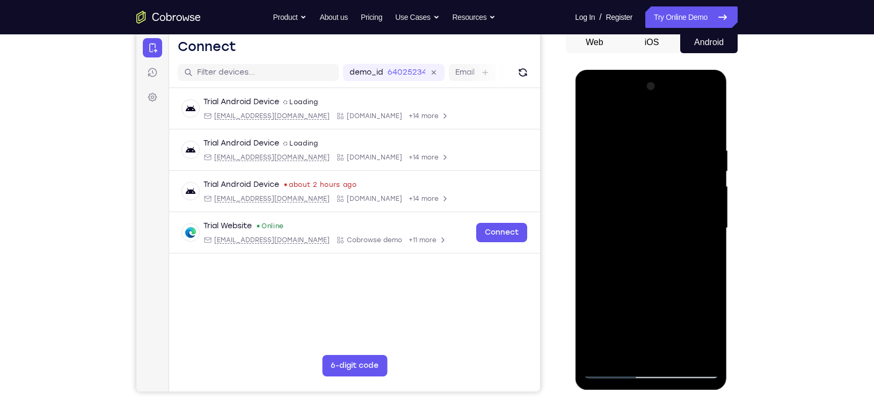
click at [700, 185] on div at bounding box center [650, 228] width 135 height 301
click at [699, 178] on div at bounding box center [650, 228] width 135 height 301
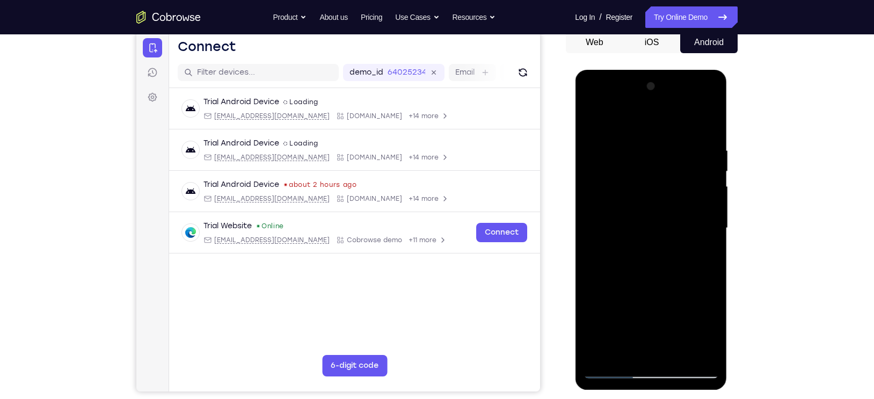
click at [699, 178] on div at bounding box center [650, 228] width 135 height 301
click at [693, 181] on div at bounding box center [650, 228] width 135 height 301
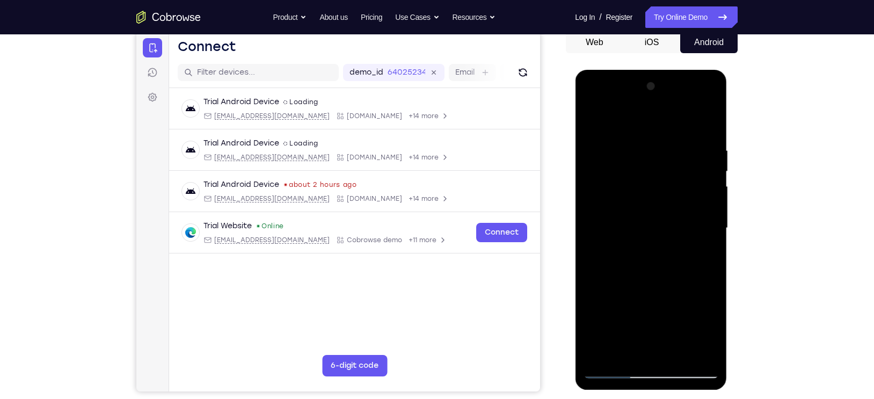
click at [693, 181] on div at bounding box center [650, 228] width 135 height 301
click at [677, 188] on div at bounding box center [650, 228] width 135 height 301
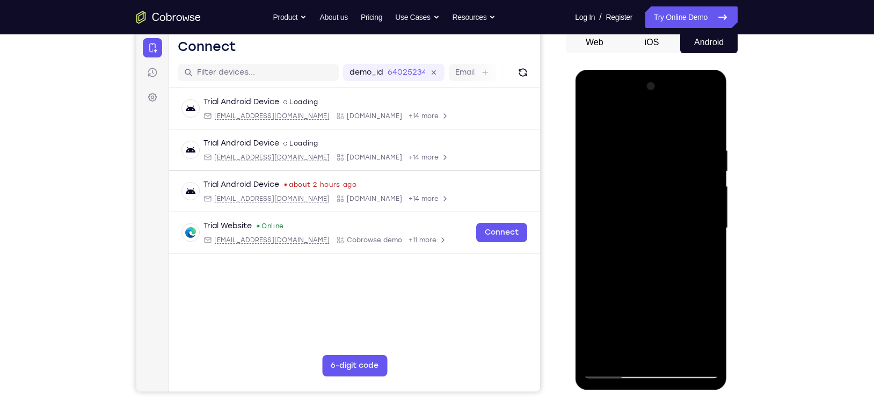
click at [677, 188] on div at bounding box center [650, 228] width 135 height 301
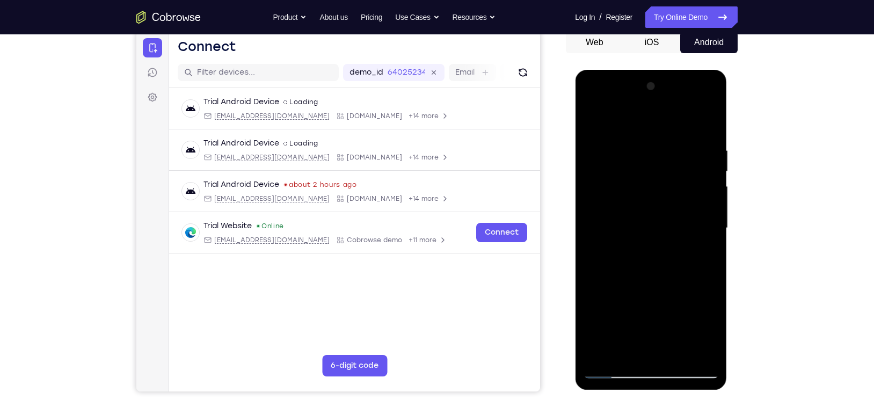
click at [697, 185] on div at bounding box center [650, 228] width 135 height 301
click at [675, 190] on div at bounding box center [650, 228] width 135 height 301
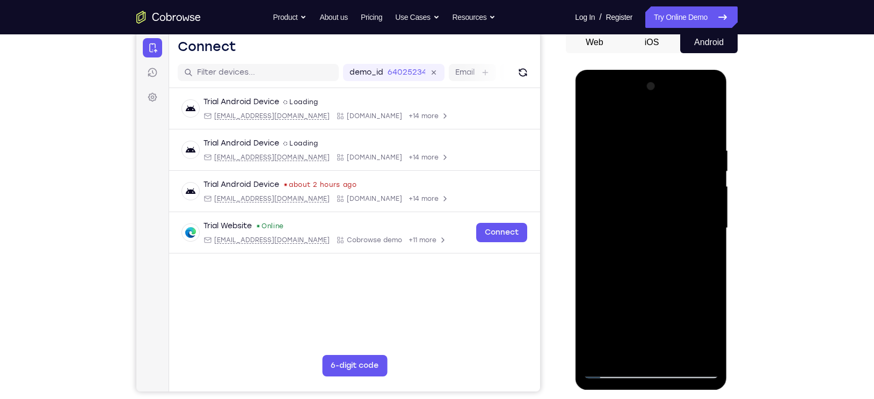
click at [675, 190] on div at bounding box center [650, 228] width 135 height 301
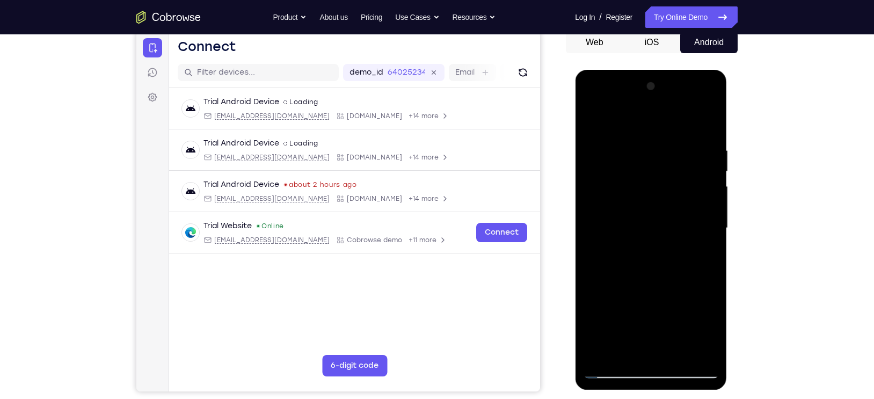
click at [675, 190] on div at bounding box center [650, 228] width 135 height 301
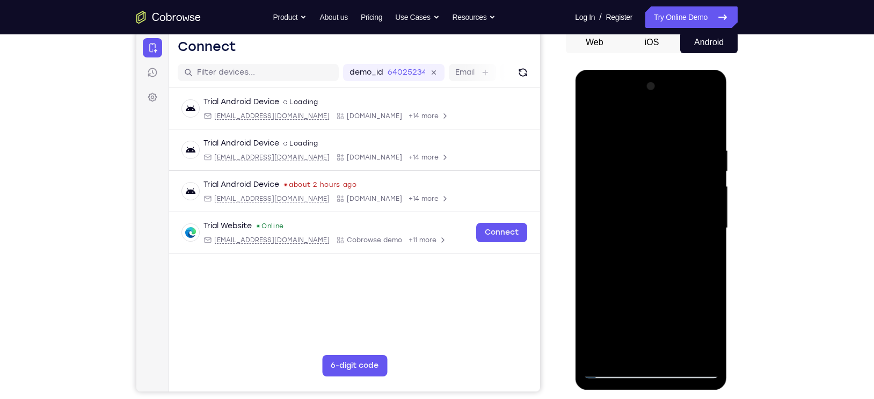
click at [675, 190] on div at bounding box center [650, 228] width 135 height 301
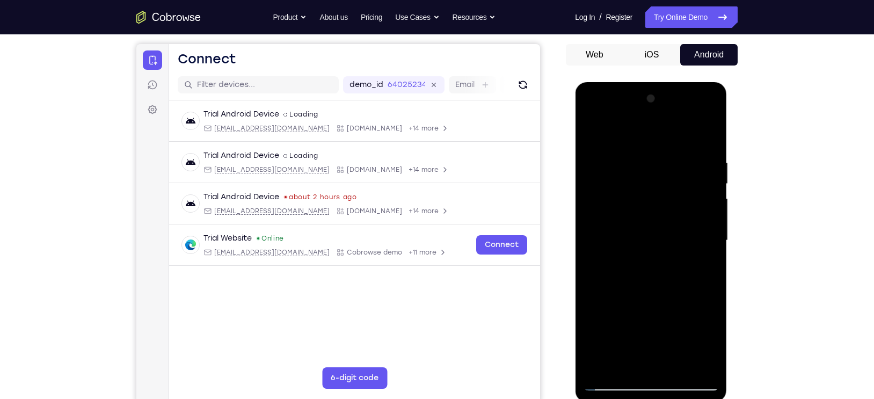
scroll to position [95, 0]
click at [694, 120] on div at bounding box center [650, 241] width 135 height 301
click at [710, 136] on div at bounding box center [650, 241] width 135 height 301
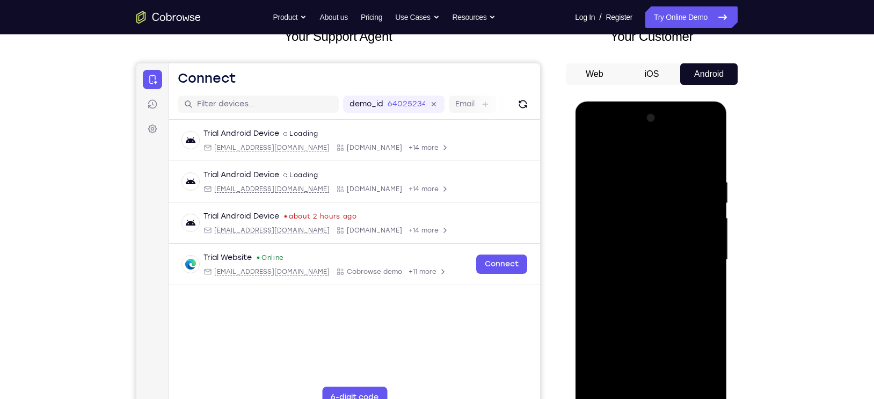
scroll to position [76, 0]
click at [594, 135] on div at bounding box center [650, 260] width 135 height 301
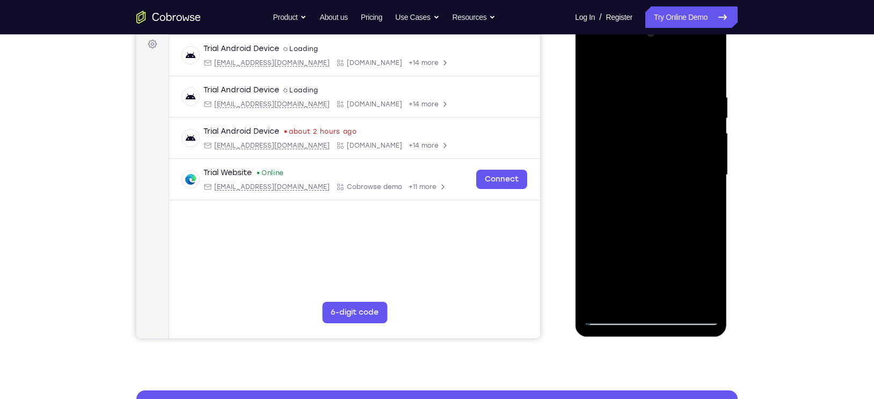
click at [696, 166] on div at bounding box center [650, 175] width 135 height 301
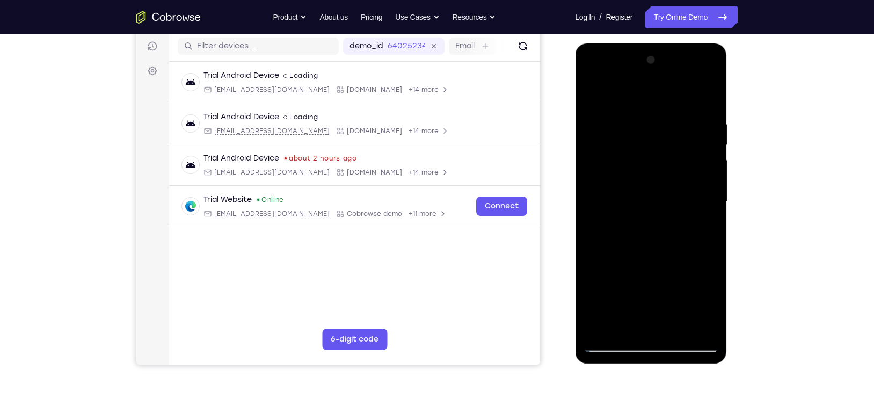
scroll to position [133, 0]
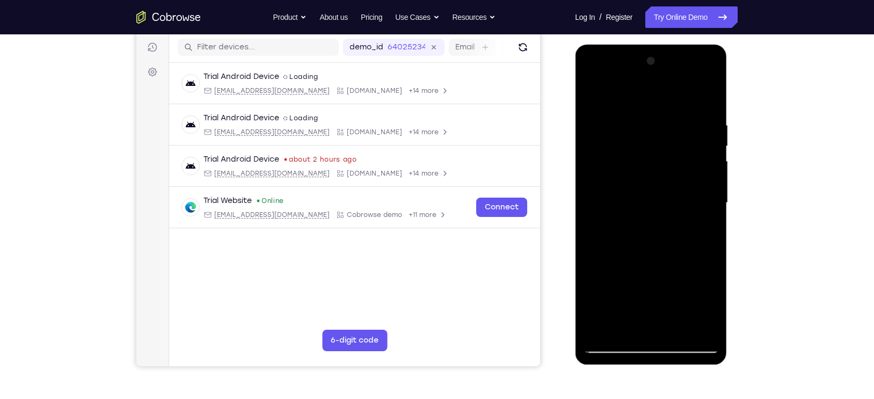
click at [639, 222] on div at bounding box center [650, 203] width 135 height 301
click at [628, 190] on div at bounding box center [650, 203] width 135 height 301
